Goal: Task Accomplishment & Management: Use online tool/utility

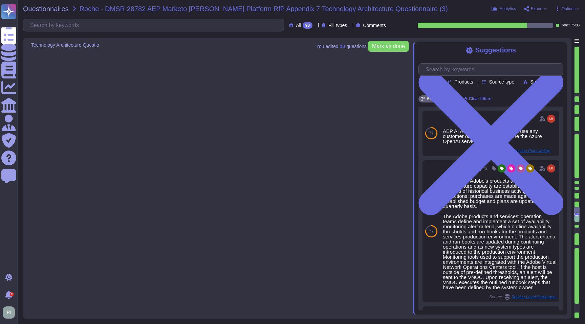
type textarea "Adobe has deployed governance processes to evaluate and track the performance o…"
type textarea "Solution consultant to provide."
type textarea "Adobe does not use any customer data to train or fine-tune the Azure OpenAI ser…"
type textarea "Quality and integrity monitoring is ensured via encryption of supplied data to …"
type textarea "For customers with an AI Assistant for Acrobat add-on subscription, this sectio…"
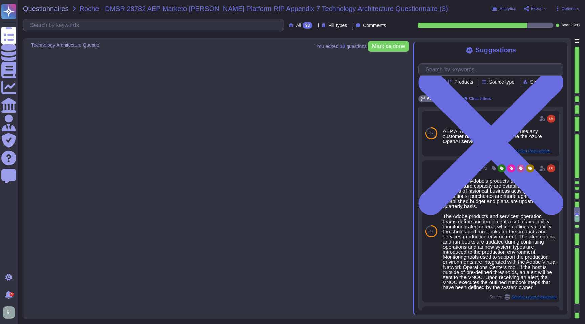
type textarea "Currently, Adobe leverages the Azure Open AI (AOAI) service for text-to-text ge…"
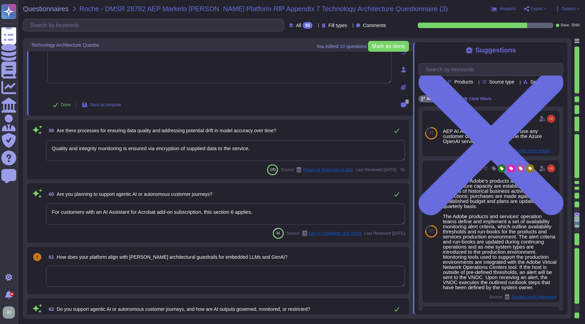
type textarea "Solution consultant to provide"
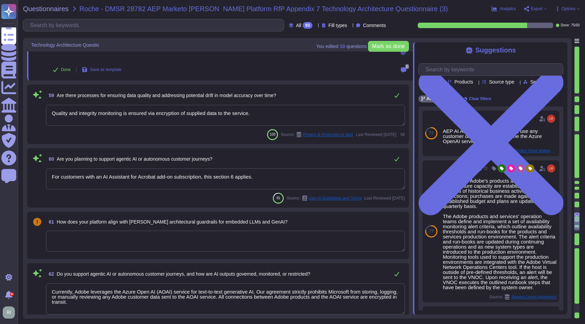
type textarea "Solution consultant to provide"
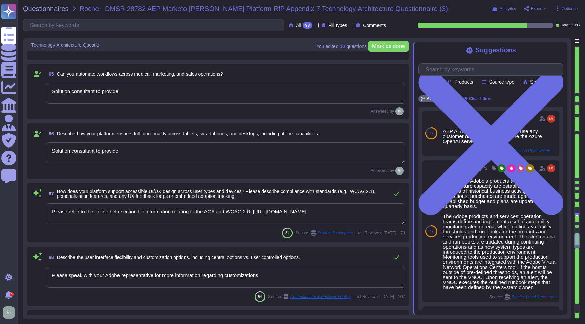
type textarea "Please refer to the online help section for information relating to the AGA and…"
type textarea "Please speak with your Adobe representative for more information regarding cust…"
type textarea "No"
type textarea "Database clusters are replicated asynchronously between primary and secondary w…"
type textarea "Lor Ipsum Dolorsi Ametconse (ADI) el s doeiusmod temporinci utlaboree, dolorema…"
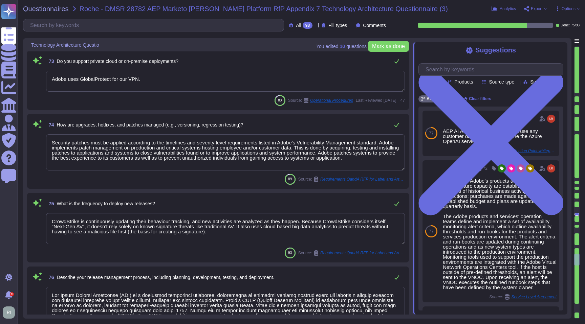
type textarea "Adobe uses GlobalProtect for our VPN."
type textarea "Security patches must be applied according to the timelines and severity level …"
type textarea "CrowdStrike is continuously updating their behaviour tracking, and new activiti…"
type textarea "Lor Ipsum Dolorsi Ametconse (ADI) el s doeiusmod temporinci utlaboree, dolorema…"
type textarea "Changes are service wide and release notes are posted in a central location."
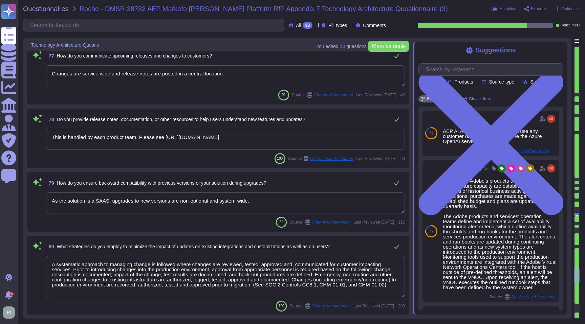
type textarea "This is handled by each product team. Please see [URL][DOMAIN_NAME]"
type textarea "As the solution is a SAAS, upgrades to new versions are non-optional and system…"
type textarea "A systematic approach to managing change is followed where changes are reviewed…"
type textarea "All this is a preferred SCM [DOMAIN_NAME][URL] with SSO connected to Okta. All …"
type textarea "Adobe maintains segmented development and production environments for DPS, usin…"
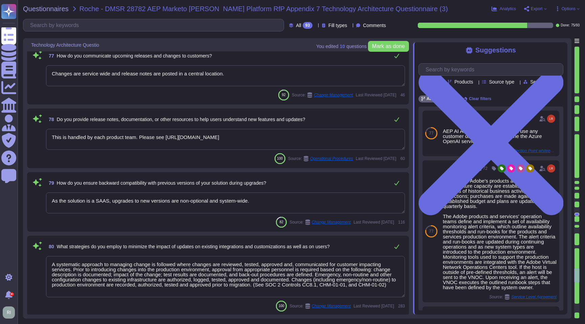
type textarea "Another key requirement was that the new approach needed to leverage Adobe’s ex…"
type textarea "See responses to the sub questions below."
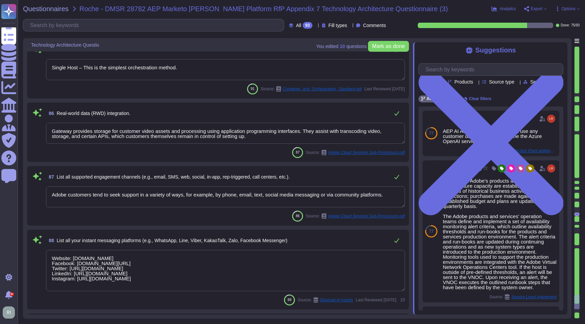
type textarea "Single Host – This is the simplest orchestration method."
type textarea "Gateway provides storage for customer video assets and processing using applica…"
type textarea "Adobe customers tend to seek support in a variety of ways, for example, by phon…"
type textarea "Website: [DOMAIN_NAME] Facebook: [DOMAIN_NAME][URL] Twitter: [URL][DOMAIN_NAME]…"
type textarea "Channels to Identify and Report within Adobe"
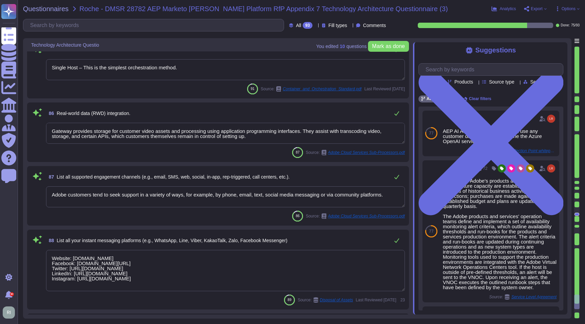
type textarea "Please speak with your Adobe representative for more information regarding cust…"
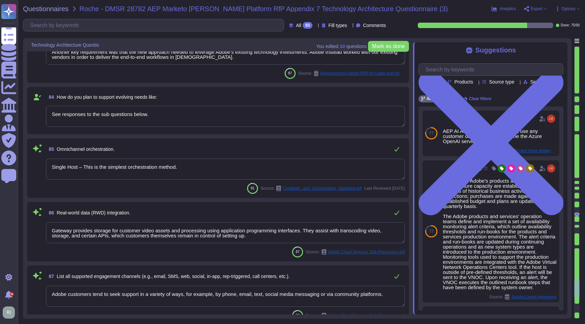
type textarea "As the solution is a SAAS, upgrades to new versions are non-optional and system…"
type textarea "A systematic approach to managing change is followed where changes are reviewed…"
type textarea "All this is a preferred SCM [DOMAIN_NAME][URL] with SSO connected to Okta. All …"
type textarea "Adobe maintains segmented development and production environments for DPS, usin…"
type textarea "Another key requirement was that the new approach needed to leverage Adobe’s ex…"
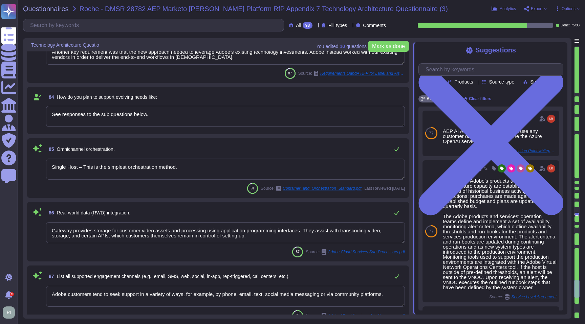
type textarea "See responses to the sub questions below."
type textarea "Single Host – This is the simplest orchestration method."
type textarea "Gateway provides storage for customer video assets and processing using applica…"
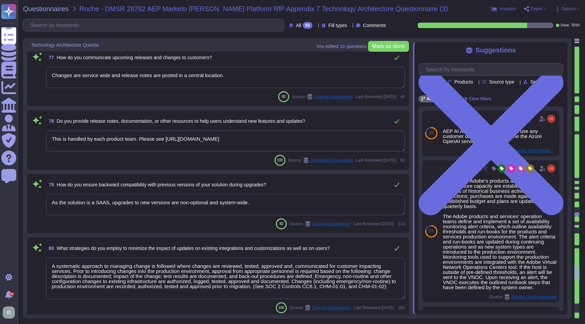
type textarea "CrowdStrike is continuously updating their behaviour tracking, and new activiti…"
type textarea "Lor Ipsum Dolorsi Ametconse (ADI) el s doeiusmod temporinci utlaboree, dolorema…"
type textarea "Changes are service wide and release notes are posted in a central location."
type textarea "This is handled by each product team. Please see [URL][DOMAIN_NAME]"
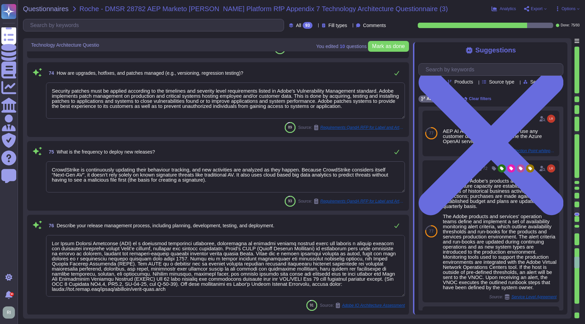
type textarea "Lor Ipsum Dolorsi Ametconse (ADI) el s doeiusmod temporinci utlaboree, dolorema…"
type textarea "Adobe uses GlobalProtect for our VPN."
type textarea "Security patches must be applied according to the timelines and severity level …"
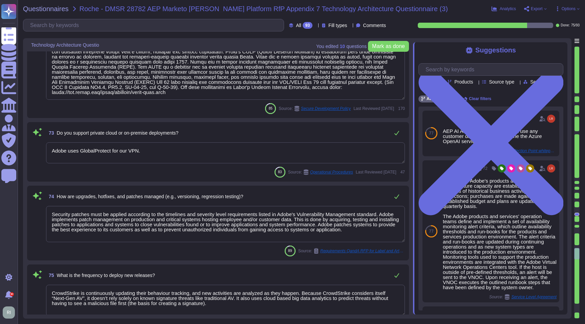
type textarea "Please refer to the online help section for information relating to the AGA and…"
type textarea "Please speak with your Adobe representative for more information regarding cust…"
type textarea "No"
type textarea "Database clusters are replicated asynchronously between primary and secondary w…"
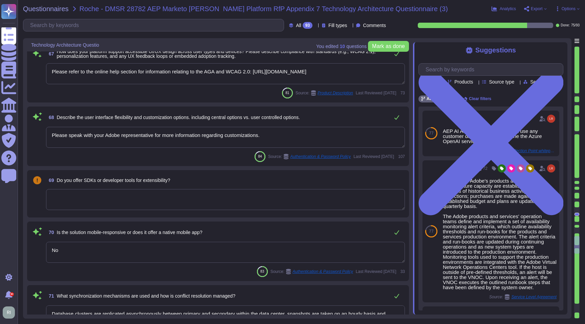
type textarea "Solution consultant to provide"
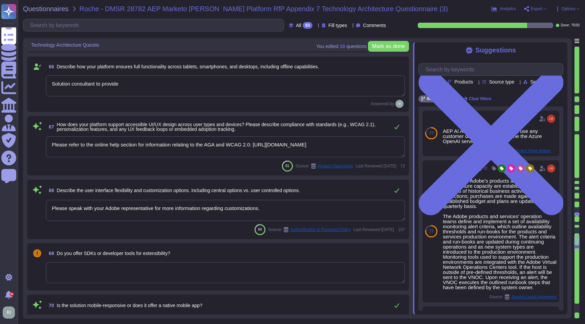
scroll to position [4557, 0]
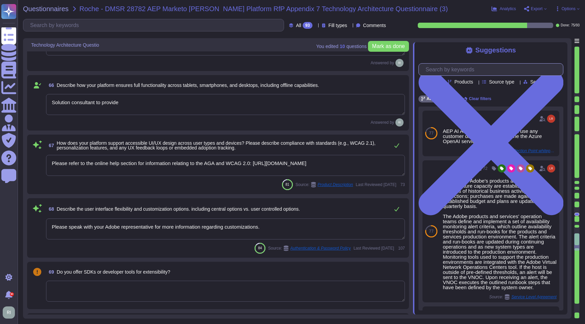
click at [485, 70] on input "text" at bounding box center [492, 70] width 141 height 12
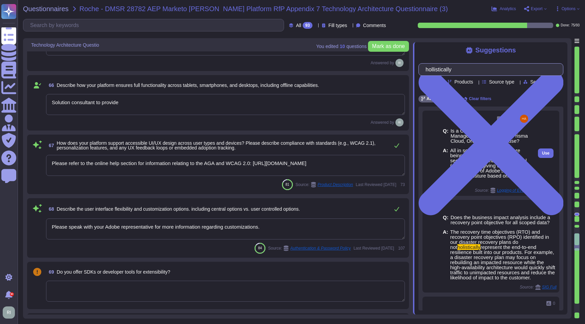
scroll to position [70, 0]
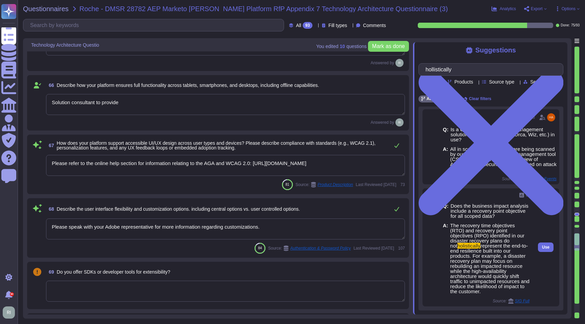
type input "hollistically"
drag, startPoint x: 451, startPoint y: 226, endPoint x: 509, endPoint y: 291, distance: 87.0
click at [508, 291] on span "The recovery time objectives (RTO) and recovery point objectives (RPO) identifi…" at bounding box center [489, 258] width 79 height 71
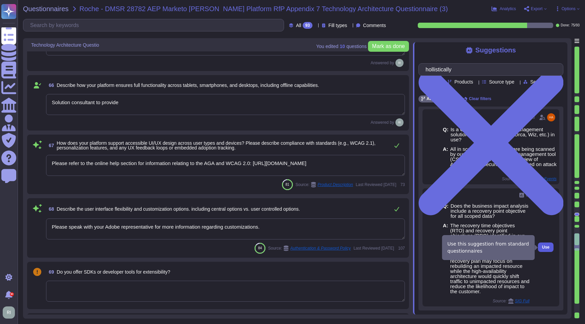
click at [548, 249] on span "Use" at bounding box center [545, 247] width 7 height 4
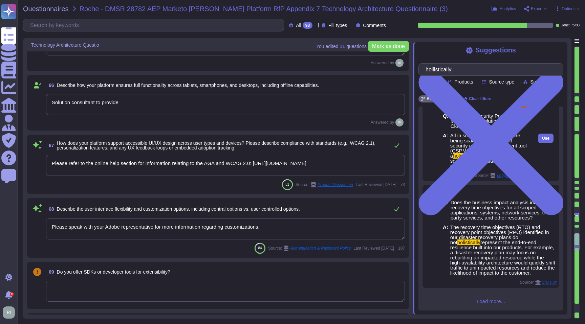
scroll to position [181, 0]
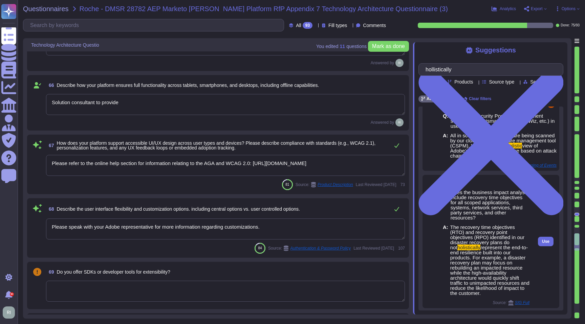
drag, startPoint x: 451, startPoint y: 227, endPoint x: 517, endPoint y: 294, distance: 93.8
click at [517, 294] on span "The recovery time objectives (RTO) and recovery point objectives (RPO) identifi…" at bounding box center [489, 260] width 79 height 71
copy span "The recovery time objectives (RTO) and recovery point objectives (RPO) identifi…"
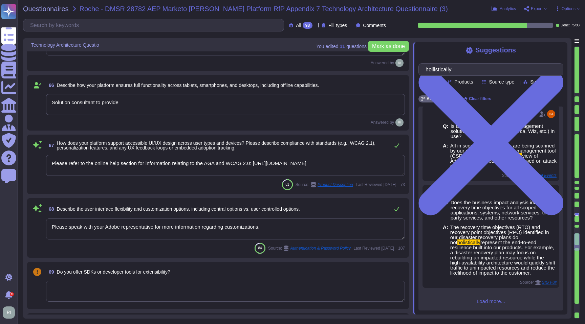
scroll to position [171, 0]
